Goal: Transaction & Acquisition: Purchase product/service

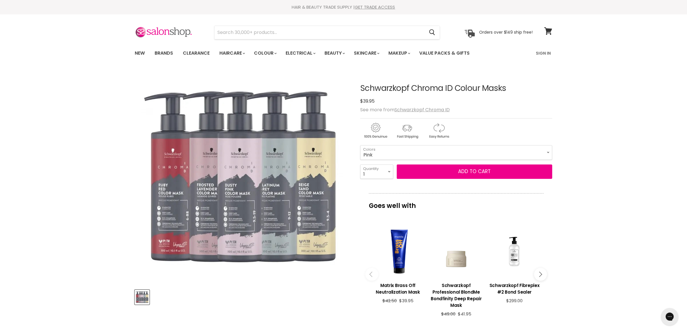
click at [360, 145] on select "Clear Dusty Pink 9.5-19 Pear Silver 95-1 Glazed Caramel 8-46 Platinum Grey 9-12…" at bounding box center [456, 152] width 192 height 14
select select "Pink"
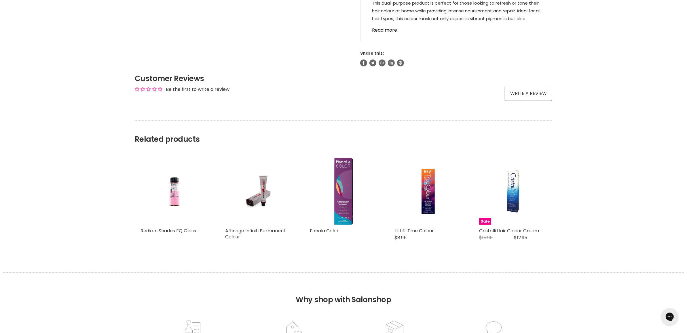
scroll to position [396, 0]
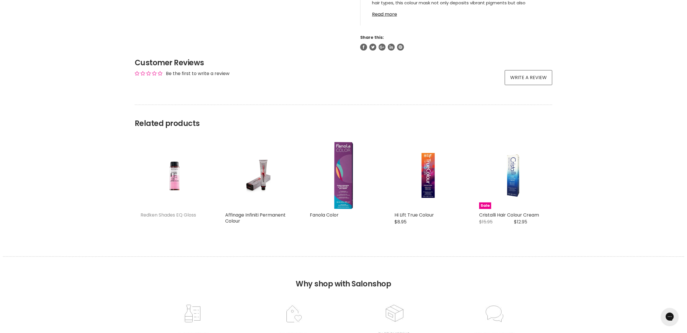
click at [176, 214] on link "Redken Shades EQ Gloss" at bounding box center [168, 215] width 56 height 7
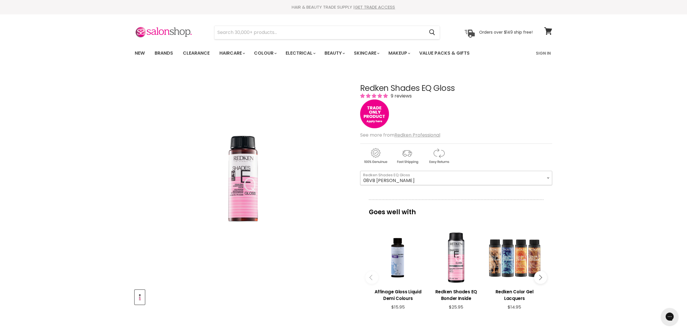
click at [548, 179] on select "08VB [PERSON_NAME] 05V Cosmic Violet 06VB [GEOGRAPHIC_DATA] 04NA Storm Cloud 06…" at bounding box center [456, 178] width 192 height 14
click at [360, 171] on select "08VB [PERSON_NAME] 05V Cosmic Violet 06VB [GEOGRAPHIC_DATA] 04NA Storm Cloud 06…" at bounding box center [456, 178] width 192 height 14
select select "Pastel Pink"
click at [536, 274] on button "Main content" at bounding box center [540, 277] width 13 height 13
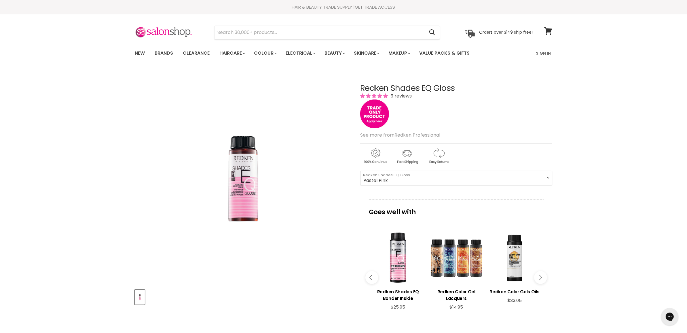
click at [542, 278] on button "Main content" at bounding box center [540, 277] width 13 height 13
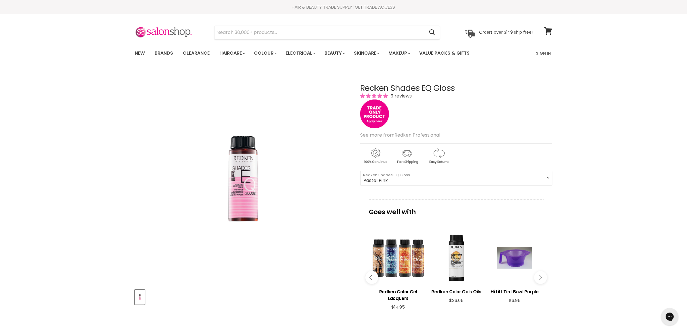
click at [542, 278] on button "Main content" at bounding box center [540, 277] width 13 height 13
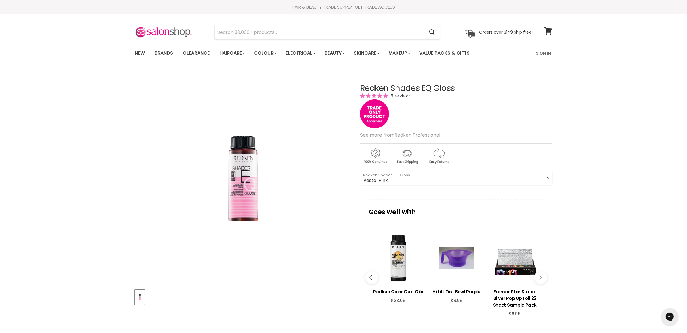
click at [542, 278] on button "Main content" at bounding box center [540, 277] width 13 height 13
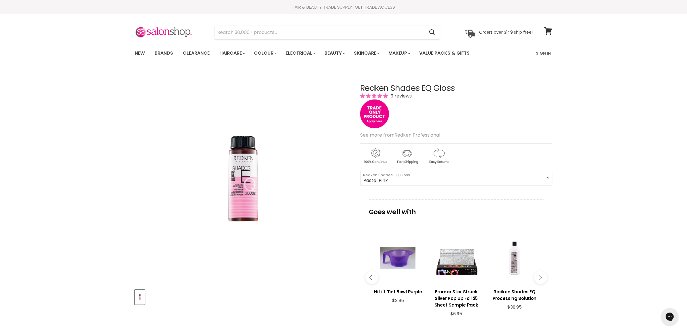
click at [542, 278] on button "Main content" at bounding box center [540, 277] width 13 height 13
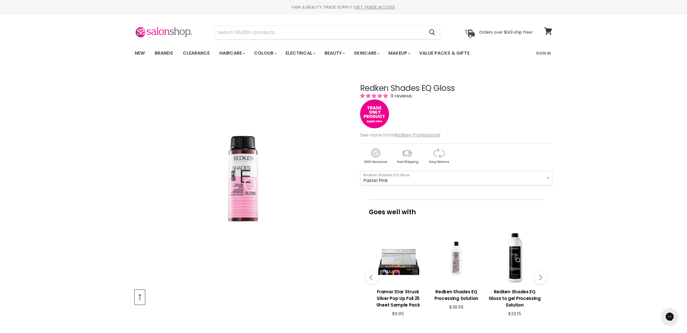
click at [542, 278] on button "Main content" at bounding box center [540, 277] width 13 height 13
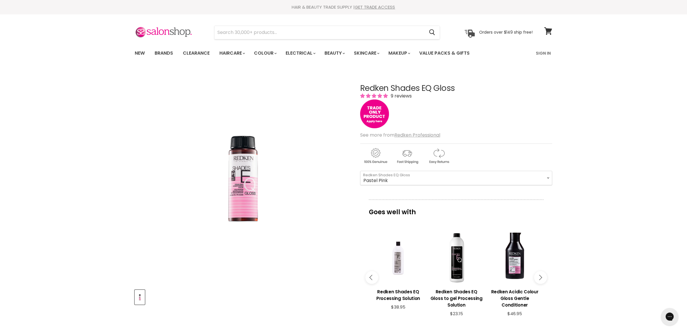
click at [542, 278] on button "Main content" at bounding box center [540, 277] width 13 height 13
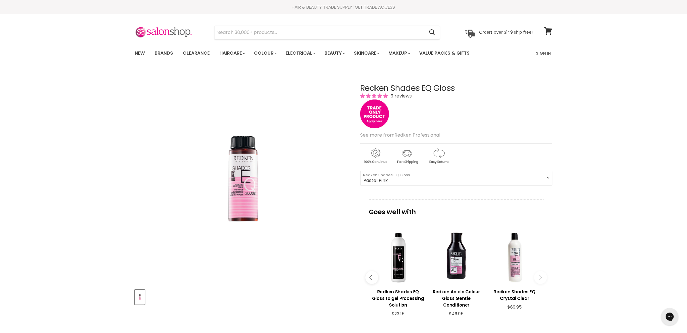
click at [542, 278] on button "Main content" at bounding box center [540, 277] width 13 height 13
